Goal: Task Accomplishment & Management: Manage account settings

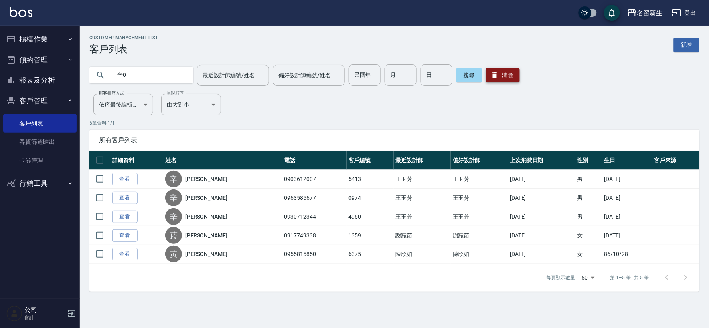
type input "辛0"
click at [496, 80] on button "清除" at bounding box center [503, 75] width 34 height 14
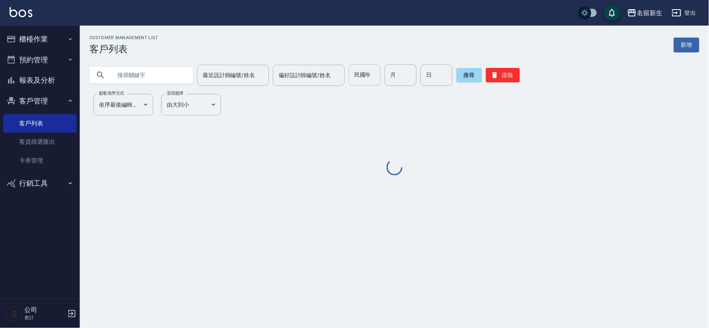
click at [359, 78] on input "民國年" at bounding box center [365, 75] width 32 height 22
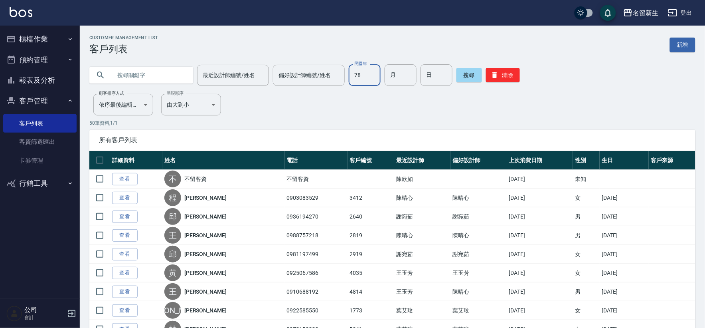
type input "78"
type input "01"
type input "20"
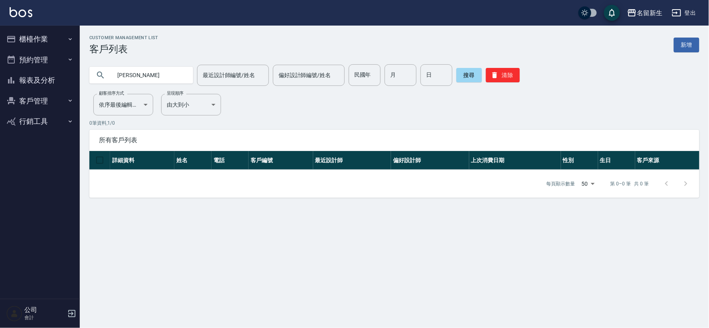
type input "[PERSON_NAME]"
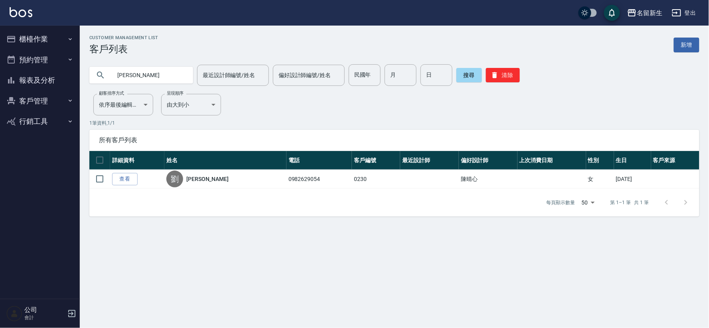
click at [30, 43] on button "櫃檯作業" at bounding box center [39, 39] width 73 height 21
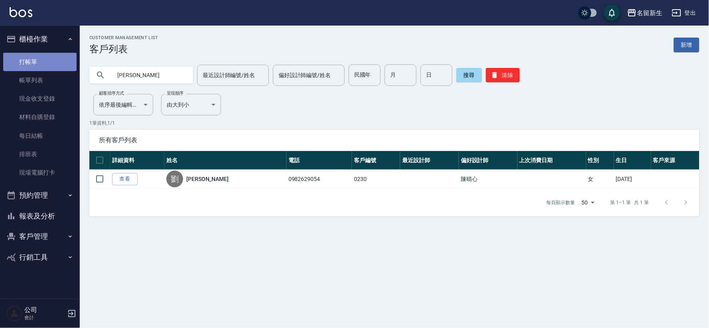
click at [34, 54] on link "打帳單" at bounding box center [39, 62] width 73 height 18
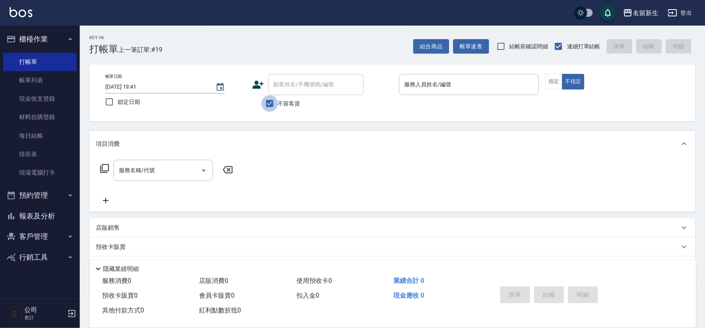
click at [273, 107] on input "不留客資" at bounding box center [270, 103] width 17 height 17
checkbox input "false"
click at [294, 75] on div "顧客姓名/手機號碼/編號" at bounding box center [316, 84] width 96 height 21
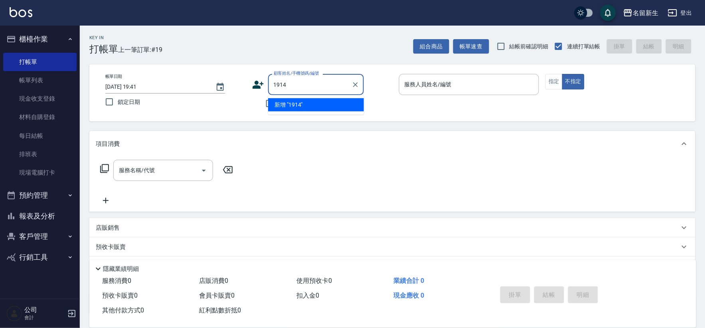
type input "1914"
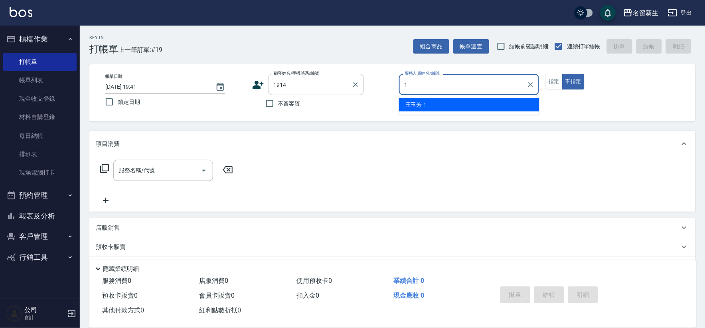
type input "王玉芳-1"
type button "false"
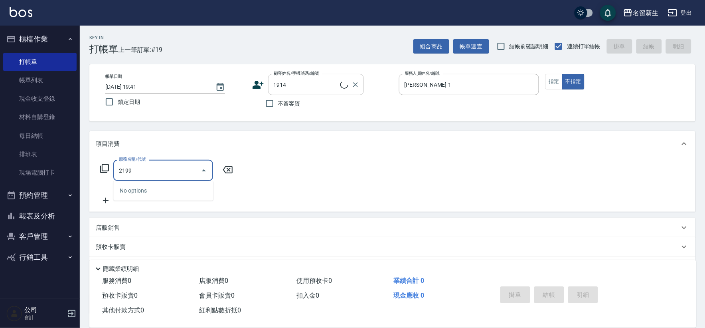
type input "2199"
type input "潘柏全/0910611746/1914"
type input "不指定剪髮活動(2199)"
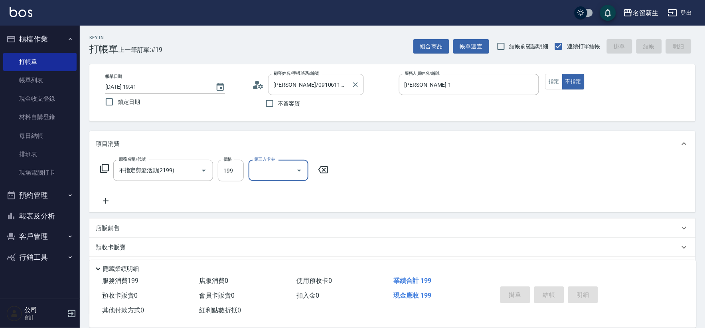
type input "2025/09/06 19:42"
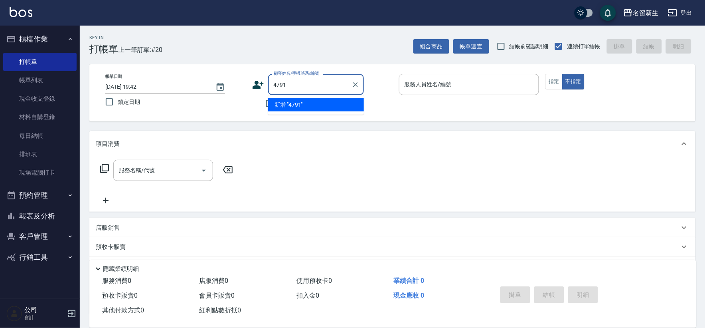
type input "4791"
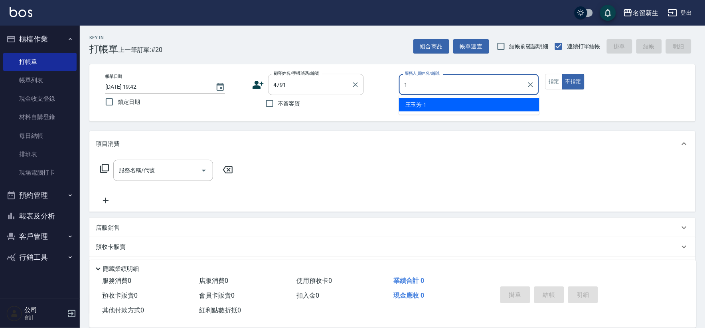
type input "王玉芳-1"
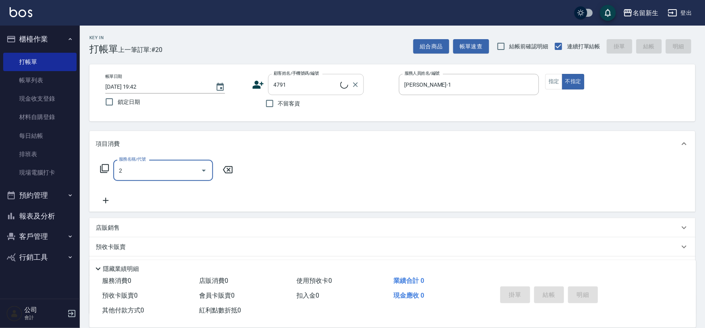
type input "21"
type input "林正裕/0932277945/4791"
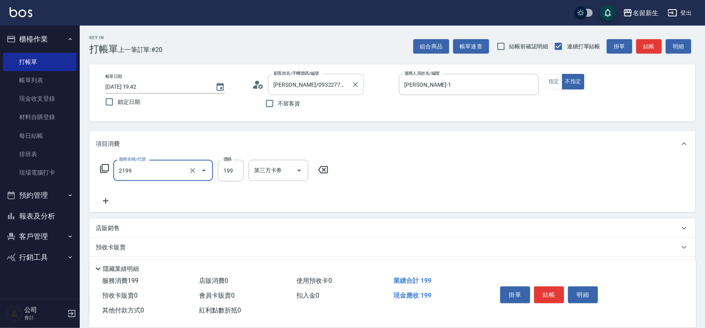
type input "不指定剪髮活動(2199)"
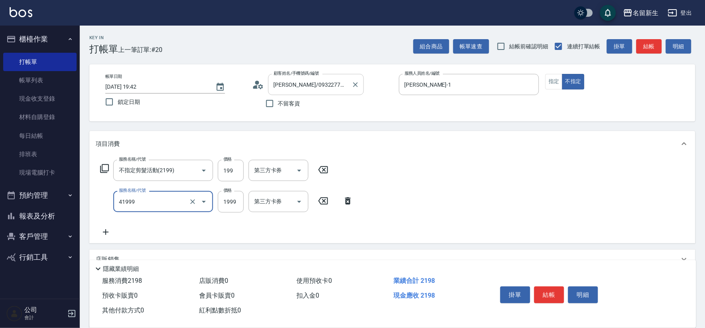
type input "1999以下染髮(41999)"
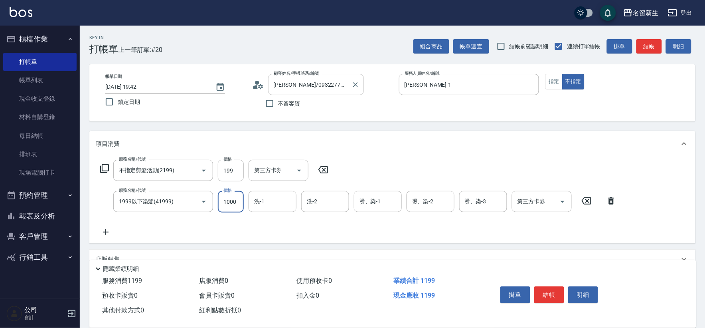
type input "1000"
type input "王玉芳-1"
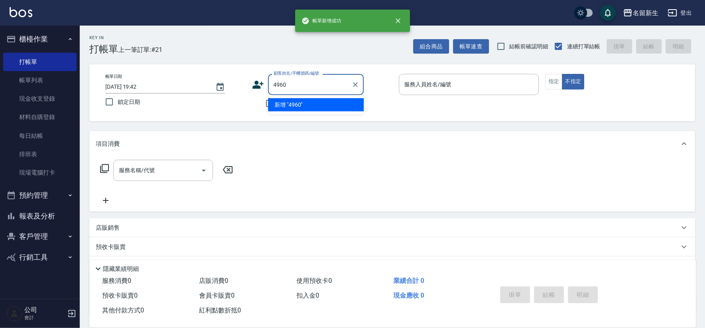
type input "4960"
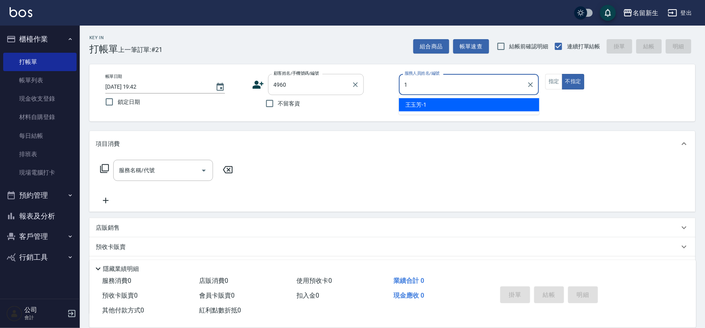
type input "王玉芳-1"
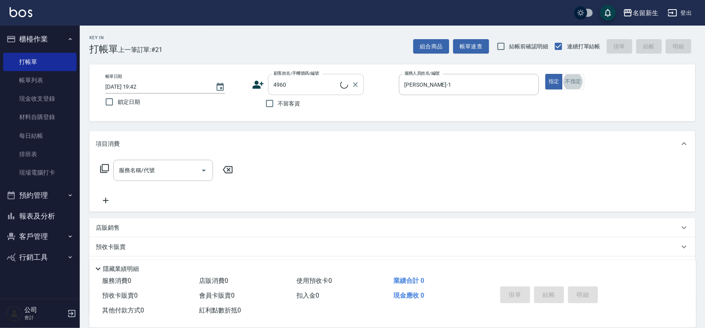
type input "辛昌榕/0930712344/4960"
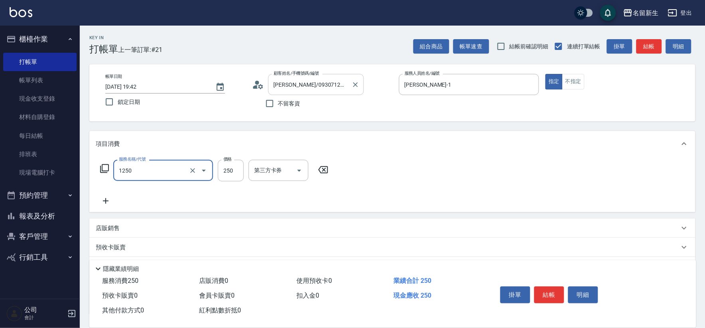
type input "洗髮250(1250)"
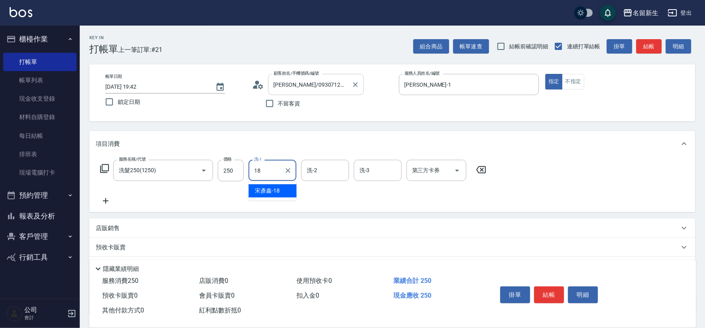
type input "宋彥鑫-18"
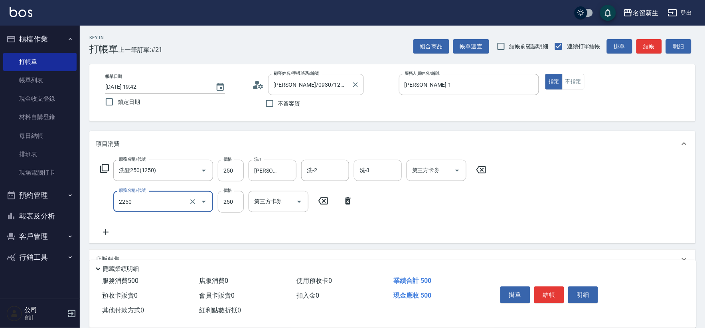
type input "剪髮(2250)"
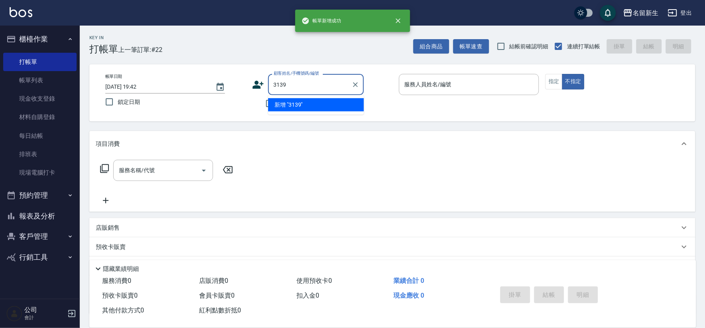
type input "3139"
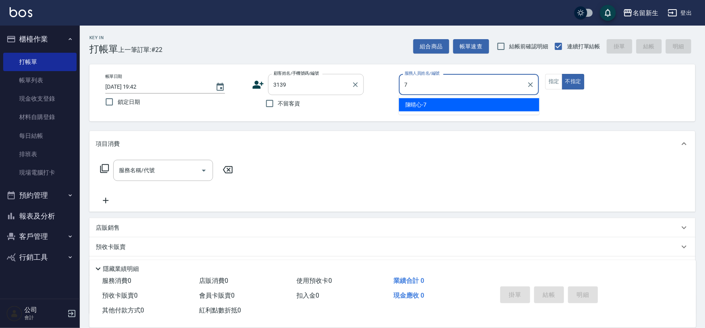
type input "陳晴心-7"
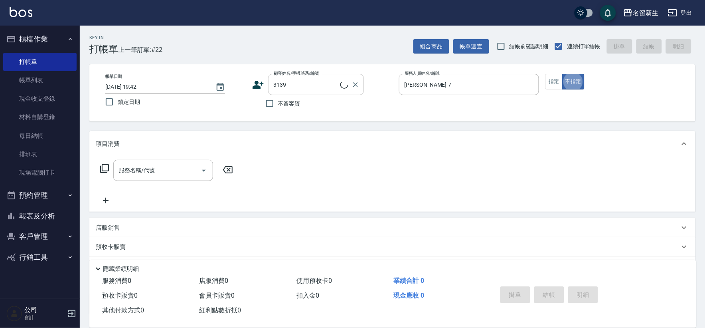
type input "張裴棋/0928261552/3139"
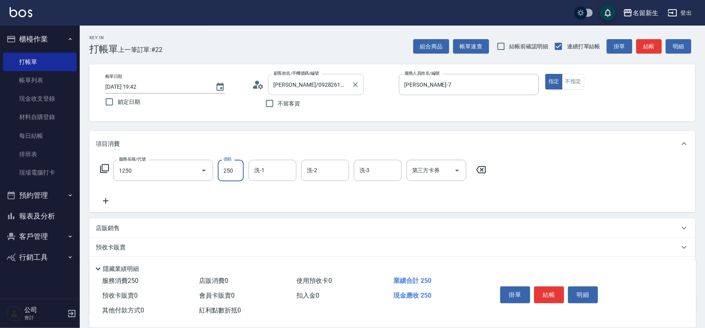
type input "洗髮250(1250)"
type input "陳晴心-7"
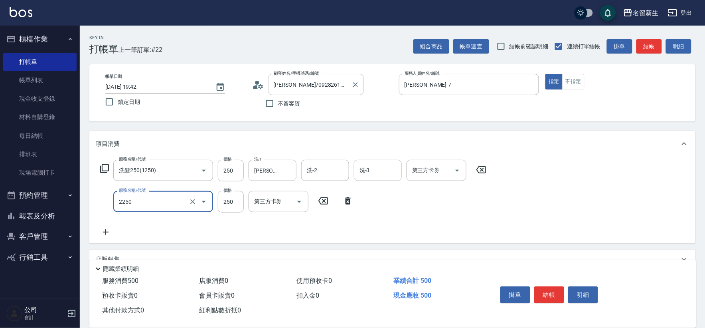
type input "剪髮(2250)"
type input "200"
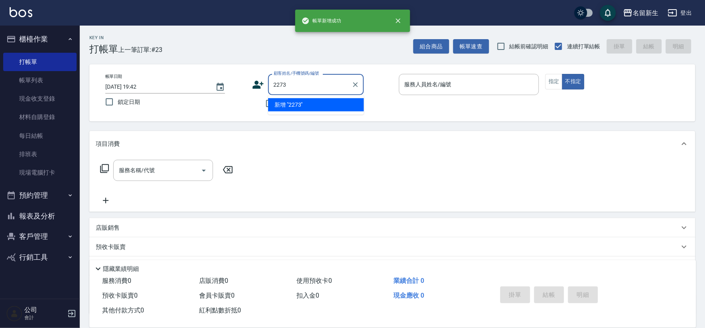
type input "2273"
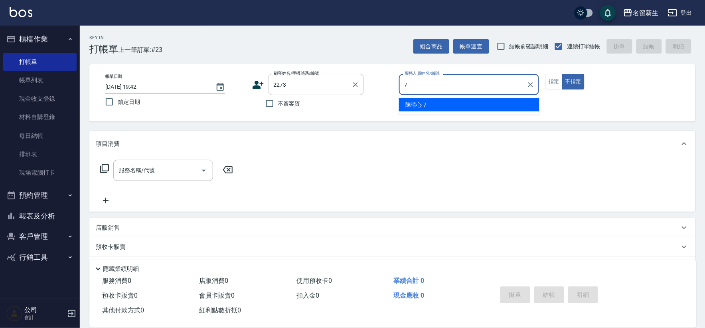
type input "陳晴心-7"
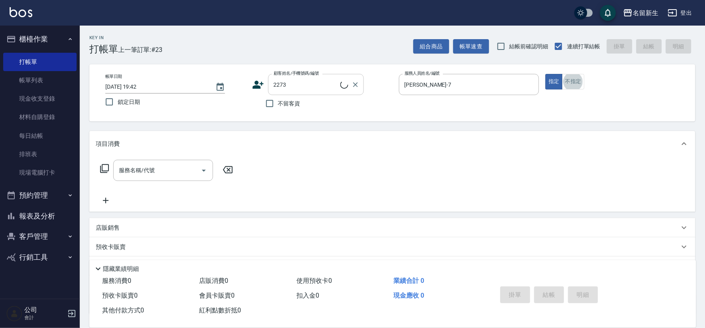
type input "楊秋?/0907518508/2273"
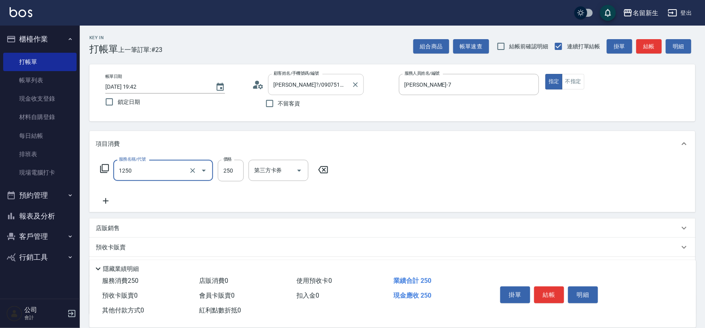
type input "洗髮250(1250)"
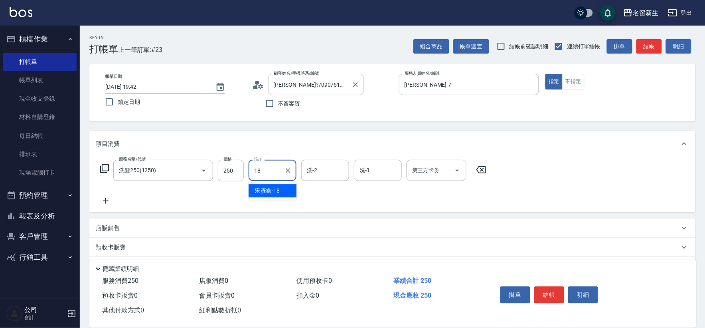
type input "宋彥鑫-18"
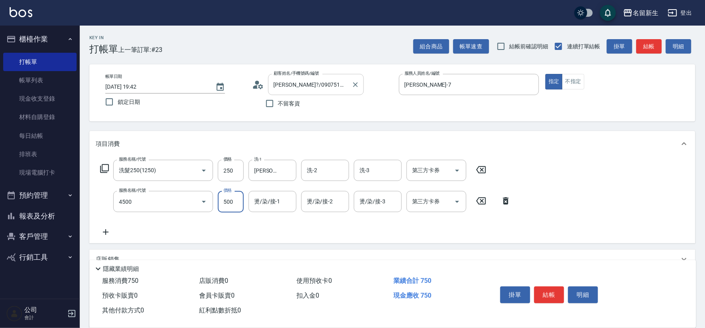
type input "補染(4500)"
type input "宋彥鑫-18"
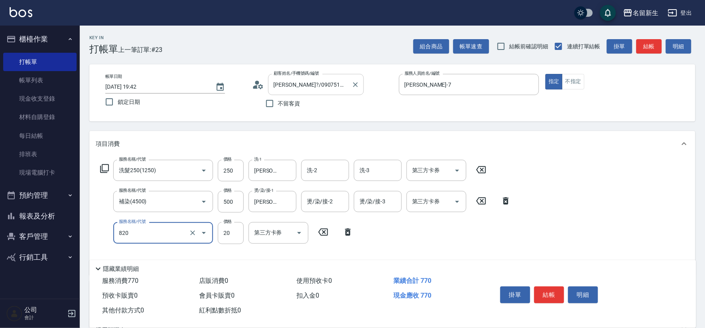
type input "潤絲(820)"
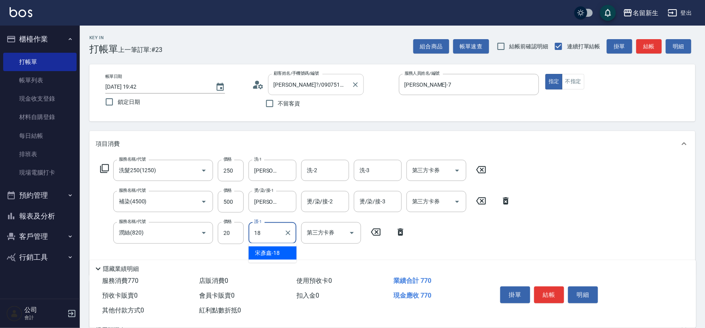
type input "宋彥鑫-18"
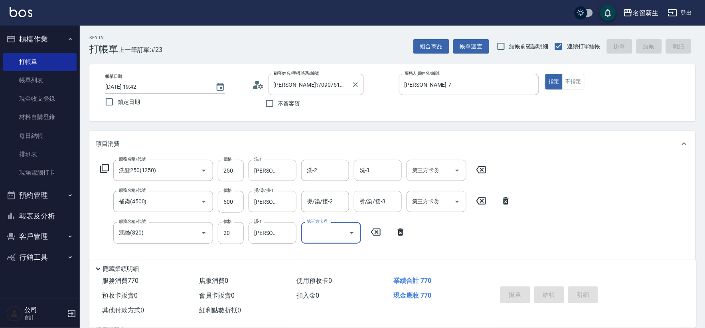
type input "2025/09/06 19:43"
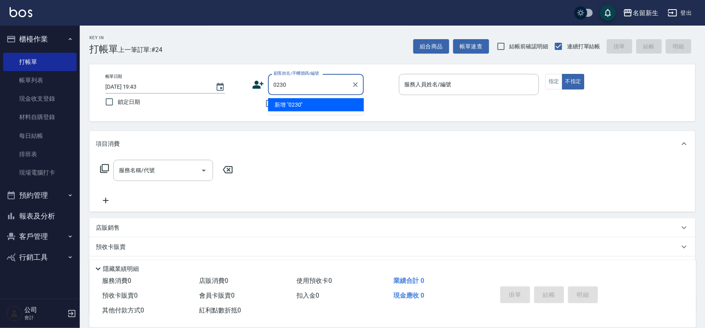
type input "0230"
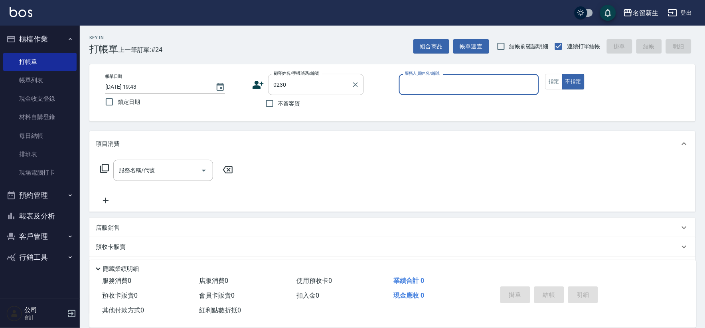
type input "6"
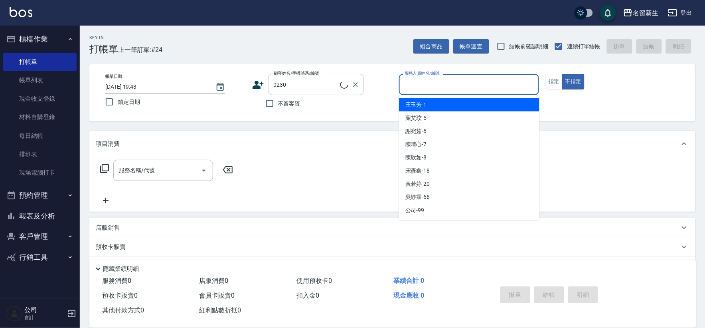
type input "劉心美/0982629054/0230"
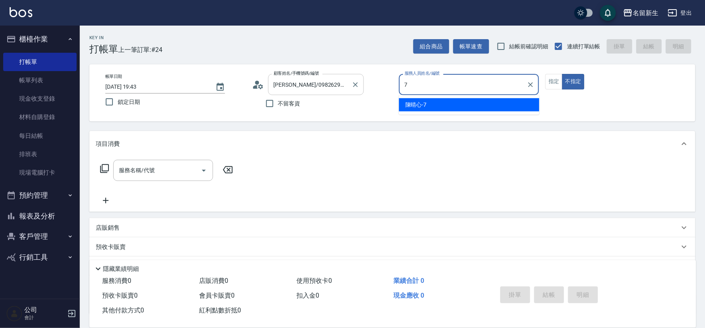
type input "陳晴心-7"
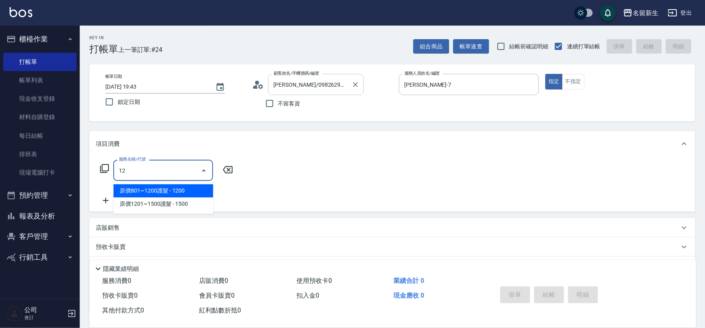
type input "1"
type input "剪髮(2250)"
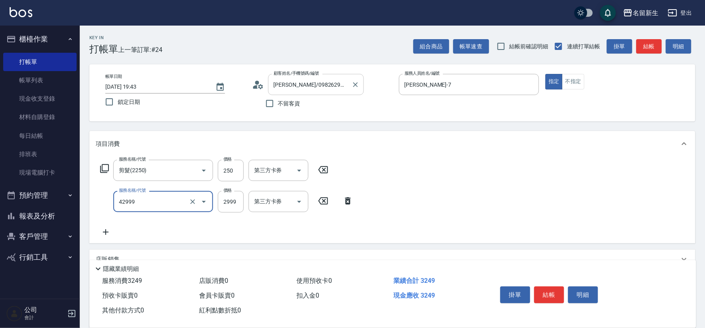
type input "漂染肩上2999以上(42999)"
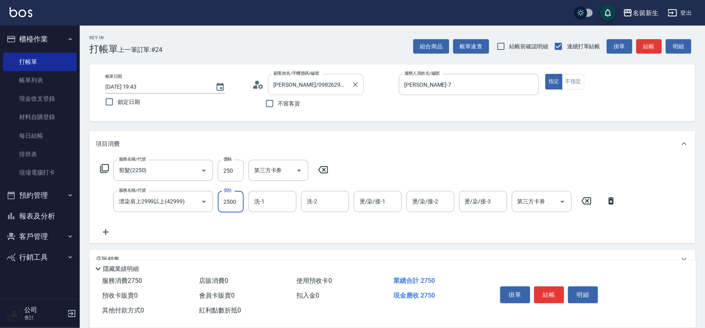
type input "2500"
type input "宋彥鑫-18"
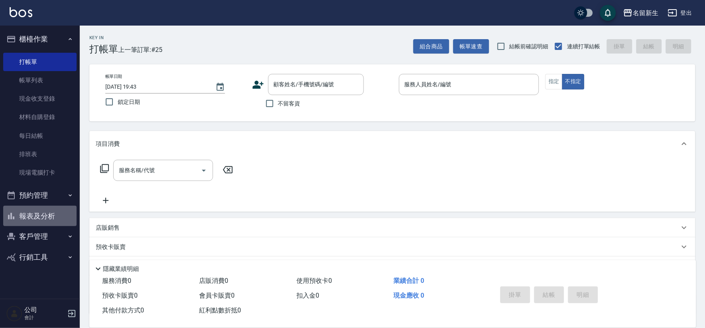
click at [61, 216] on button "報表及分析" at bounding box center [39, 216] width 73 height 21
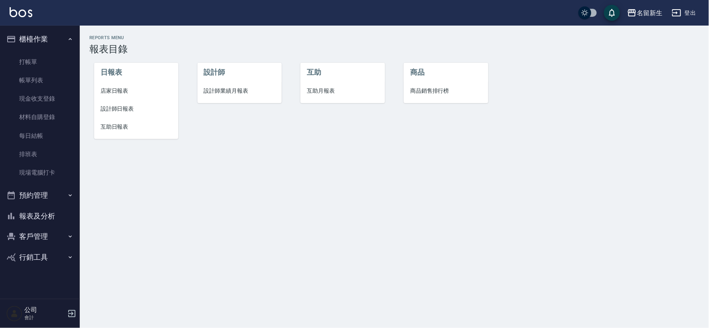
click at [110, 104] on li "設計師日報表" at bounding box center [136, 109] width 84 height 18
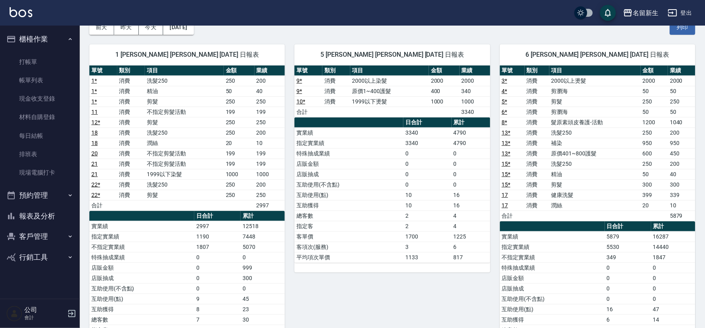
scroll to position [266, 0]
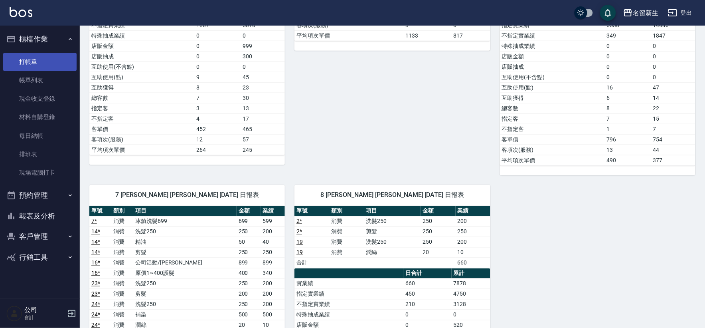
click at [24, 60] on link "打帳單" at bounding box center [39, 62] width 73 height 18
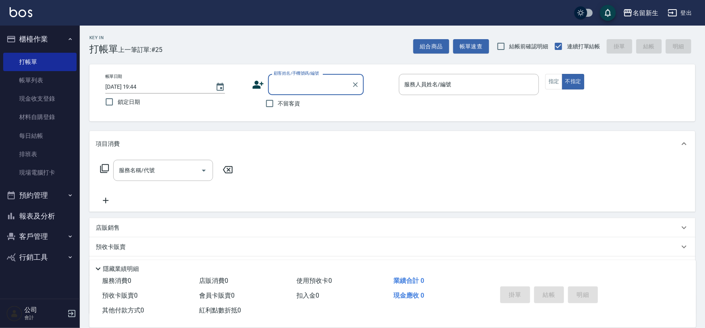
click at [283, 113] on div "帳單日期 2025/09/06 19:44 鎖定日期 顧客姓名/手機號碼/編號 顧客姓名/手機號碼/編號 不留客資 服務人員姓名/編號 服務人員姓名/編號 指…" at bounding box center [392, 92] width 606 height 57
click at [288, 99] on span "不留客資" at bounding box center [289, 103] width 22 height 8
click at [278, 99] on input "不留客資" at bounding box center [270, 103] width 17 height 17
checkbox input "true"
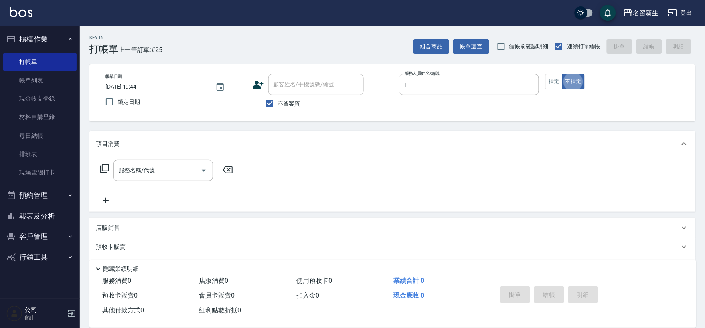
type input "王玉芳-1"
type button "false"
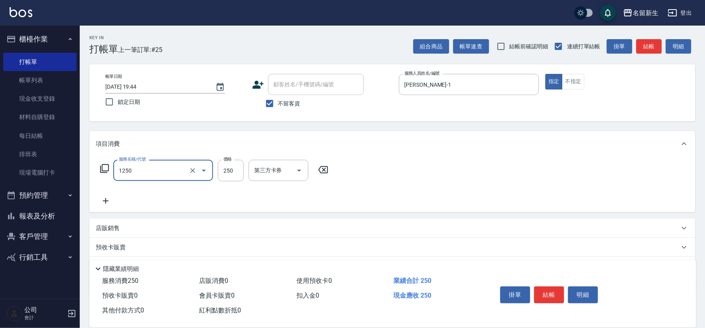
type input "洗髮250(1250)"
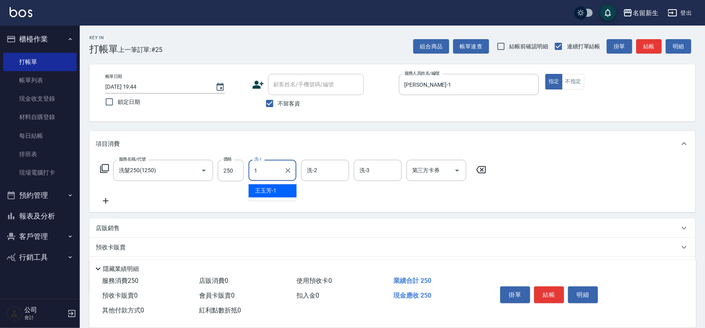
type input "王玉芳-1"
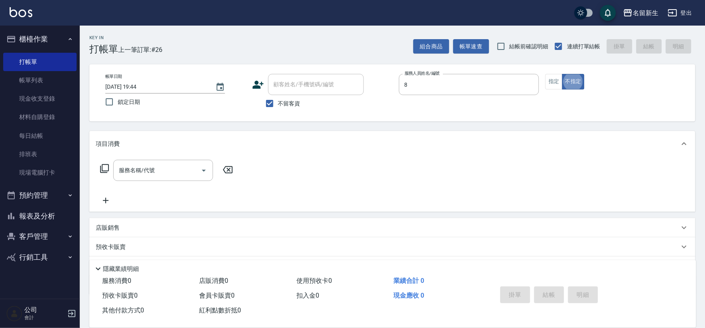
type input "陳欣如-8"
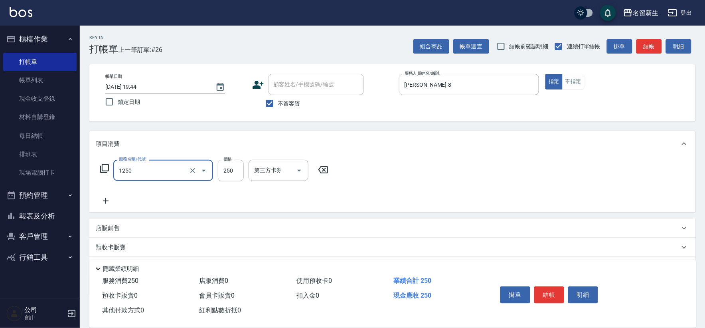
type input "洗髮250(1250)"
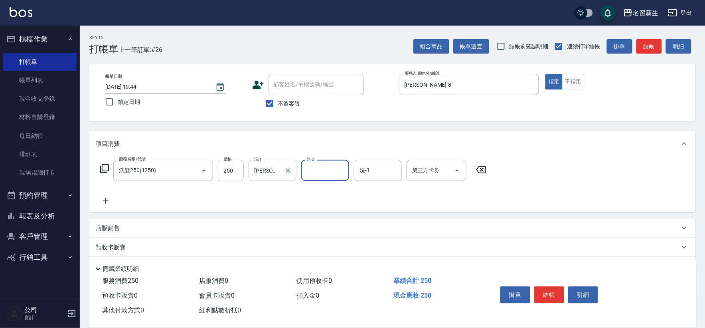
click at [285, 176] on div at bounding box center [288, 170] width 10 height 21
click at [277, 172] on input "陳欣如-8" at bounding box center [266, 170] width 29 height 14
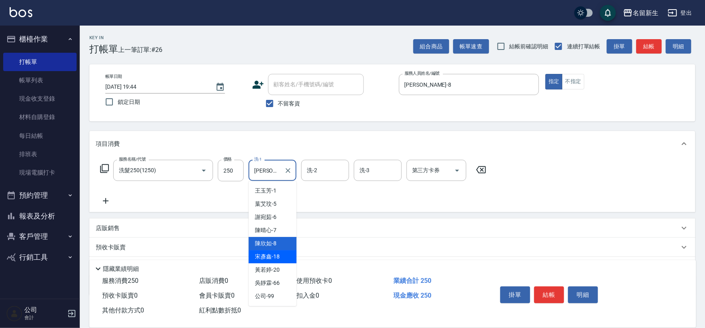
click at [268, 260] on span "宋彥鑫 -18" at bounding box center [267, 256] width 25 height 8
type input "宋彥鑫-18"
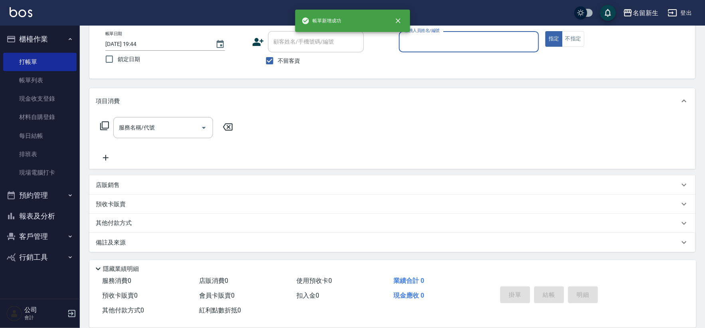
scroll to position [42, 0]
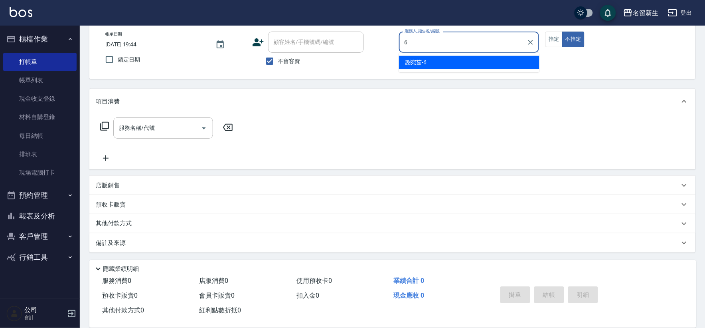
type input "謝宛茹-6"
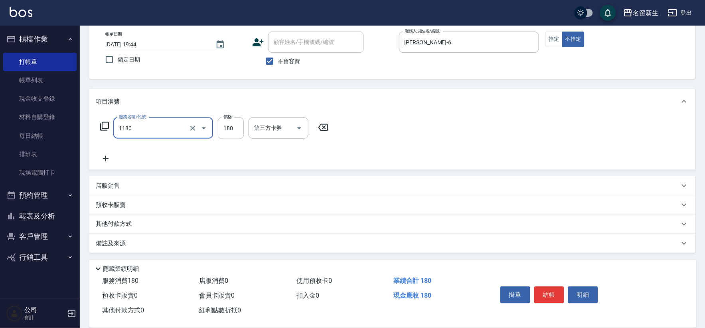
type input "洗髮(不指定活動)(1180)"
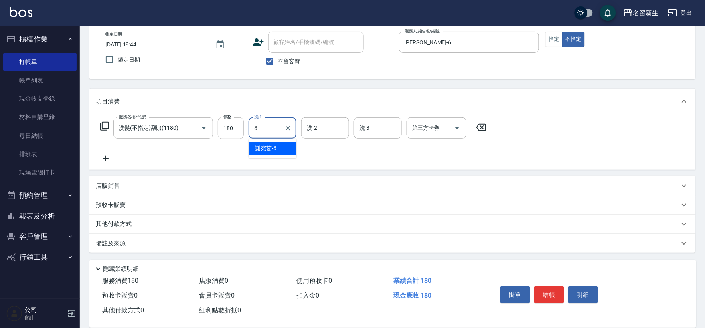
type input "謝宛茹-6"
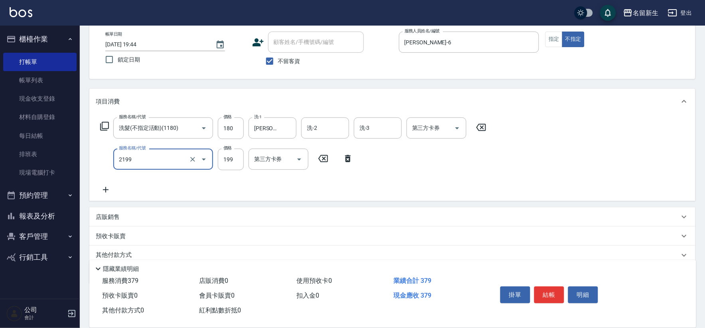
type input "不指定剪髮活動(2199)"
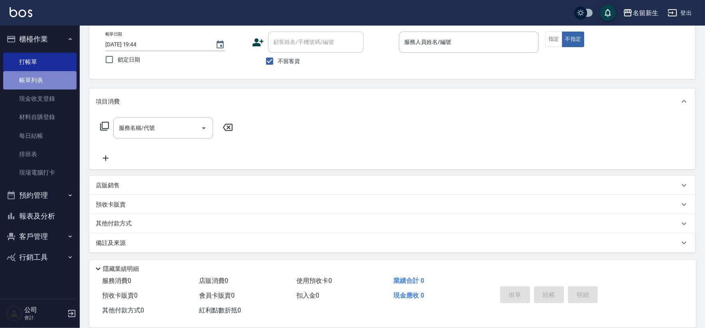
click at [52, 76] on link "帳單列表" at bounding box center [39, 80] width 73 height 18
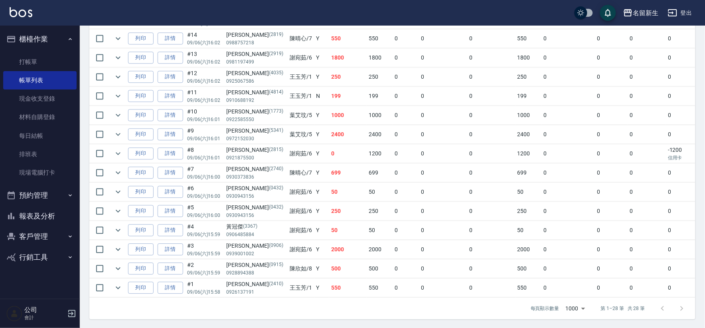
scroll to position [489, 0]
click at [21, 246] on ul "櫃檯作業 打帳單 帳單列表 現金收支登錄 材料自購登錄 每日結帳 排班表 現場電腦打卡 預約管理 預約管理 單日預約紀錄 單週預約紀錄 報表及分析 報表目錄 …" at bounding box center [39, 148] width 73 height 245
drag, startPoint x: 38, startPoint y: 212, endPoint x: 50, endPoint y: 200, distance: 17.0
click at [38, 212] on button "報表及分析" at bounding box center [39, 216] width 73 height 21
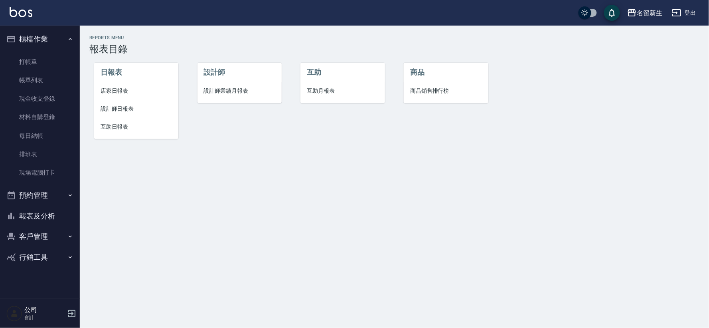
click at [124, 86] on li "店家日報表" at bounding box center [136, 91] width 84 height 18
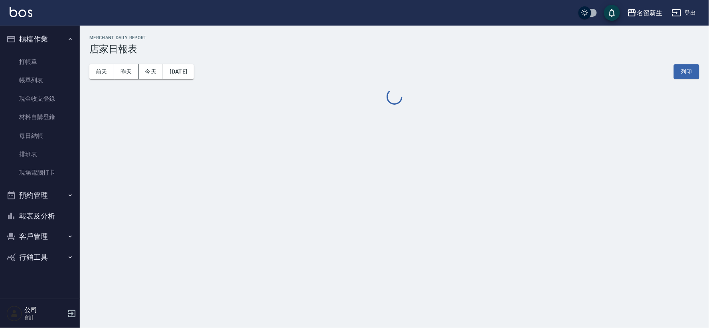
drag, startPoint x: 46, startPoint y: 202, endPoint x: 41, endPoint y: 213, distance: 11.8
click at [46, 202] on button "預約管理" at bounding box center [39, 195] width 73 height 21
click at [29, 293] on button "客戶管理" at bounding box center [39, 298] width 73 height 21
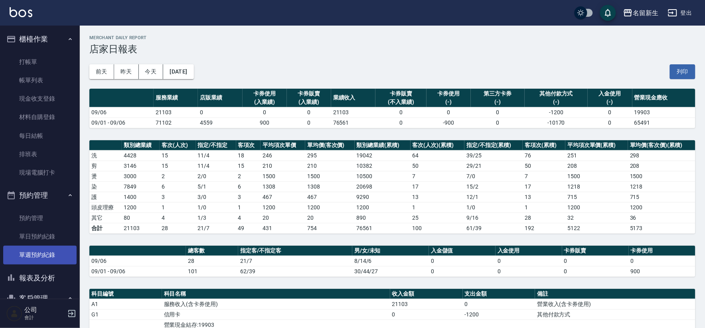
scroll to position [101, 0]
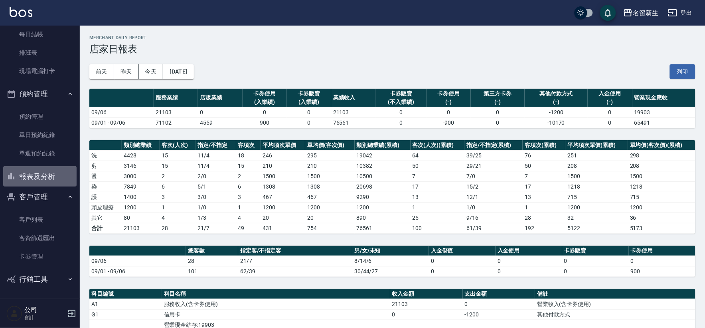
click at [46, 173] on button "報表及分析" at bounding box center [39, 176] width 73 height 21
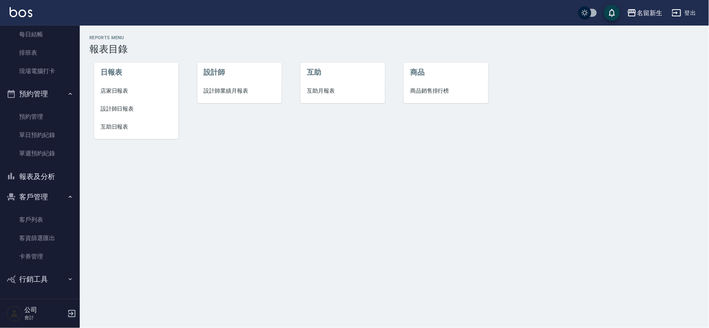
click at [234, 87] on span "設計師業績月報表" at bounding box center [239, 91] width 71 height 8
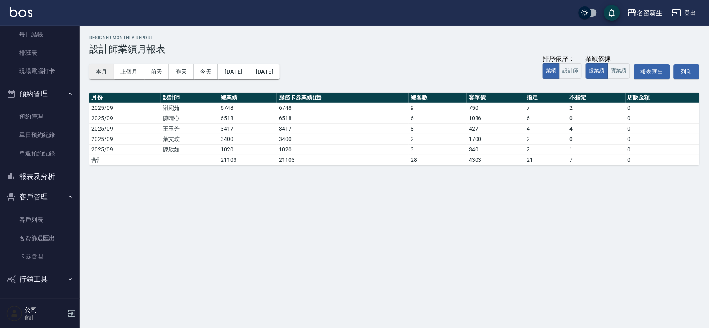
click at [103, 72] on button "本月" at bounding box center [101, 71] width 25 height 15
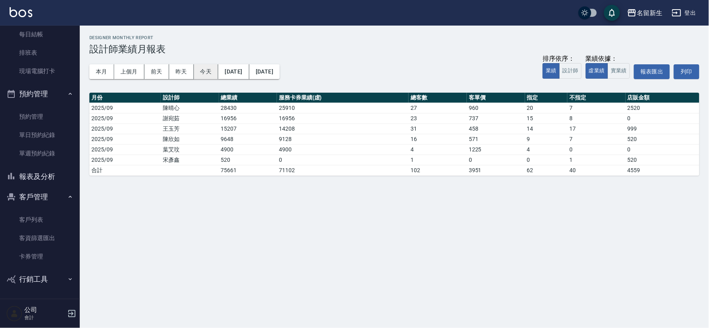
click at [198, 73] on button "今天" at bounding box center [206, 71] width 25 height 15
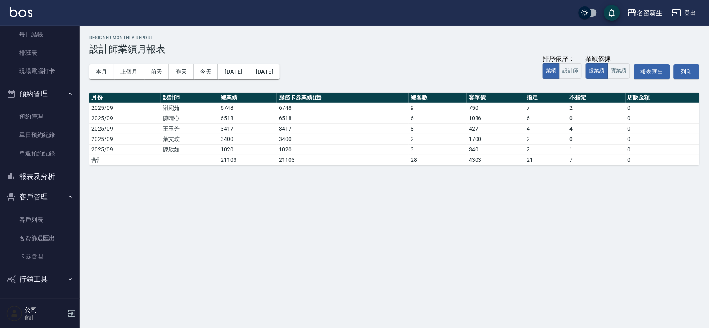
click at [40, 181] on button "報表及分析" at bounding box center [39, 176] width 73 height 21
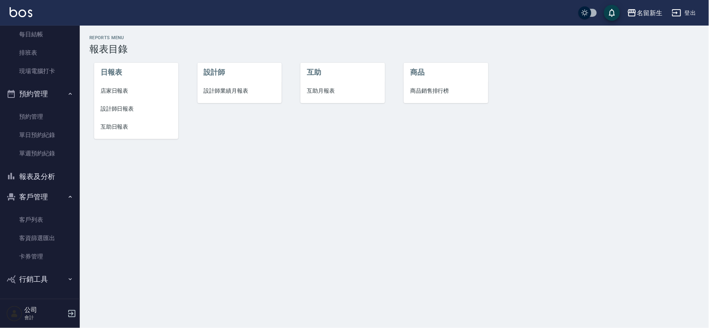
click at [115, 100] on li "設計師日報表" at bounding box center [136, 109] width 84 height 18
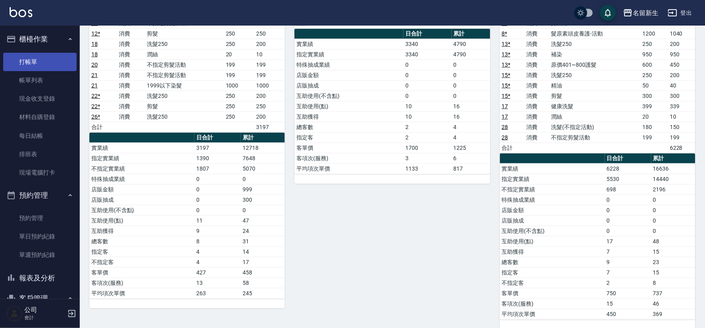
click at [36, 55] on link "打帳單" at bounding box center [39, 62] width 73 height 18
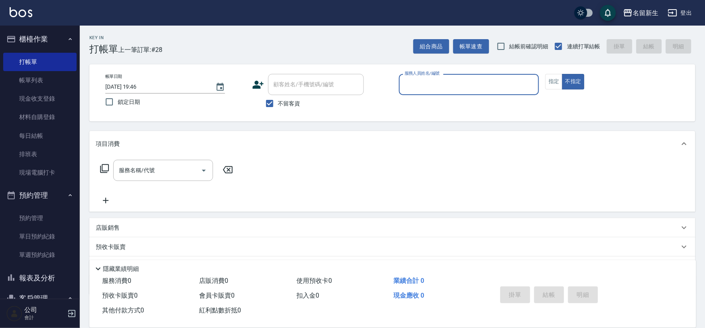
click at [57, 189] on button "預約管理" at bounding box center [39, 195] width 73 height 21
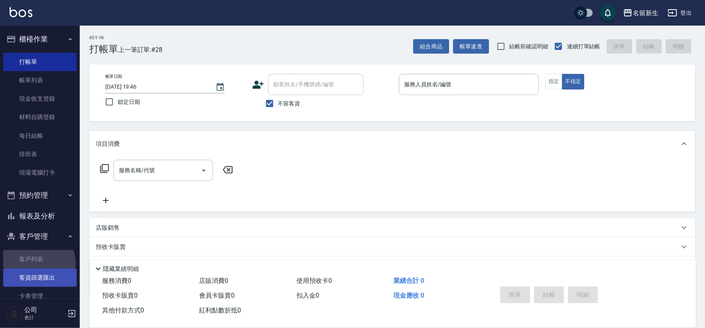
drag, startPoint x: 37, startPoint y: 264, endPoint x: 28, endPoint y: 277, distance: 16.2
click at [37, 264] on link "客戶列表" at bounding box center [39, 259] width 73 height 18
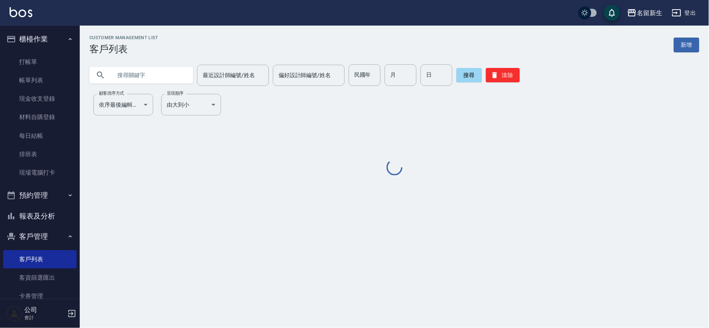
click at [44, 218] on button "報表及分析" at bounding box center [39, 216] width 73 height 21
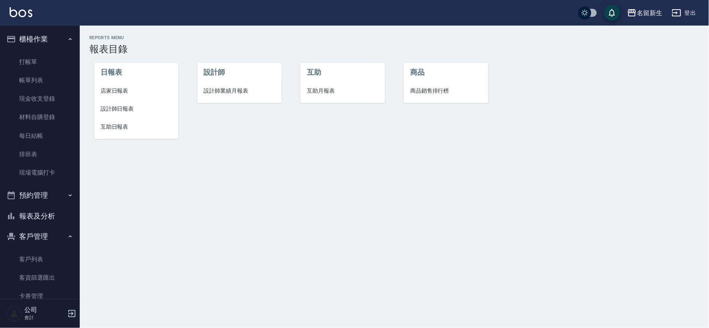
click at [107, 93] on span "店家日報表" at bounding box center [136, 91] width 71 height 8
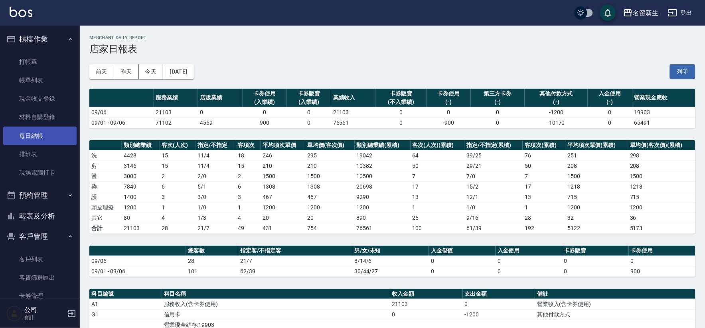
click at [31, 132] on link "每日結帳" at bounding box center [39, 136] width 73 height 18
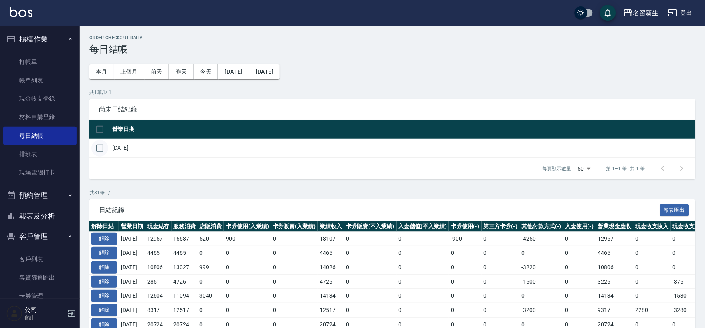
click at [105, 146] on input "checkbox" at bounding box center [99, 148] width 17 height 17
checkbox input "true"
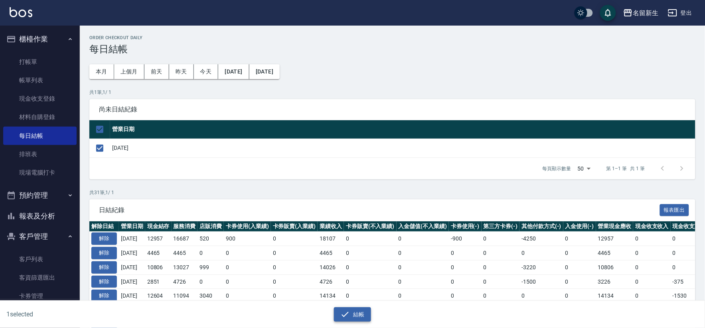
click at [346, 311] on icon "button" at bounding box center [346, 314] width 10 height 10
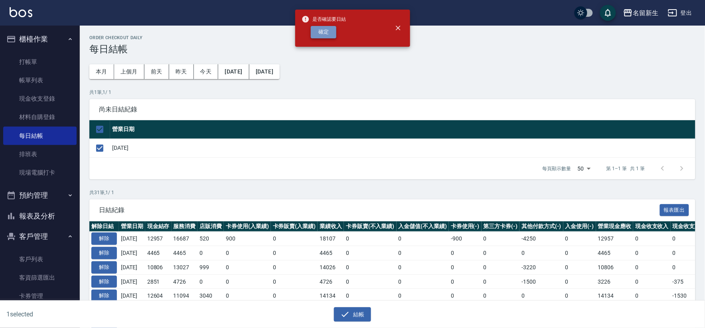
click at [325, 35] on button "確定" at bounding box center [324, 32] width 26 height 12
checkbox input "false"
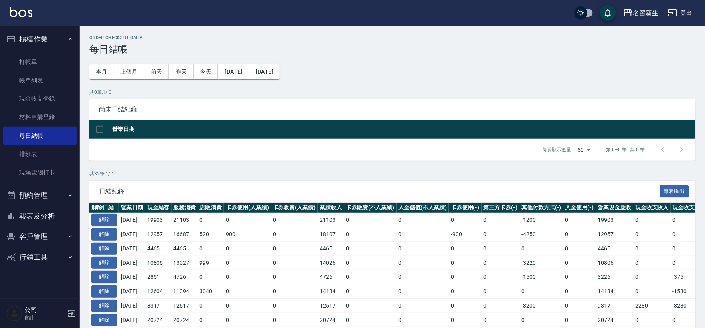
click at [18, 214] on button "報表及分析" at bounding box center [39, 216] width 73 height 21
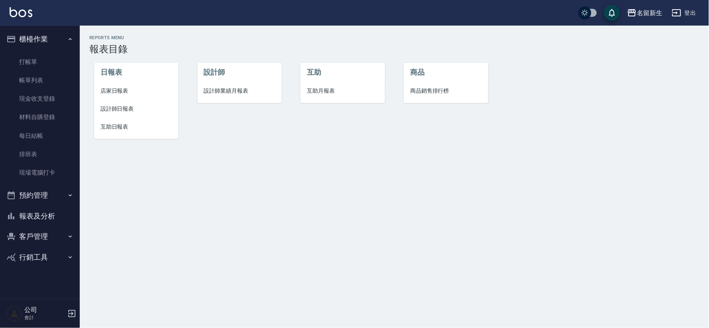
click at [309, 98] on li "互助月報表" at bounding box center [343, 91] width 84 height 18
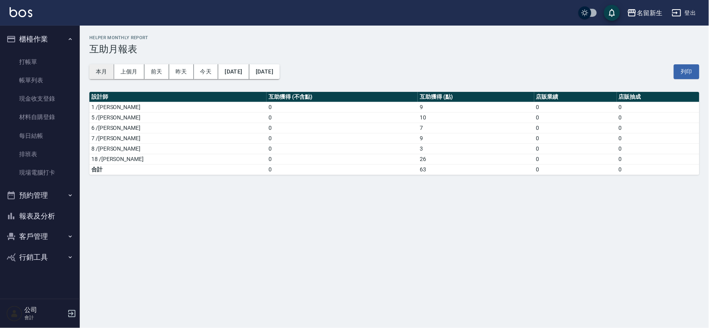
click at [105, 69] on button "本月" at bounding box center [101, 71] width 25 height 15
click at [105, 73] on button "本月" at bounding box center [101, 71] width 25 height 15
click at [137, 67] on button "上個月" at bounding box center [129, 71] width 30 height 15
